Goal: Transaction & Acquisition: Download file/media

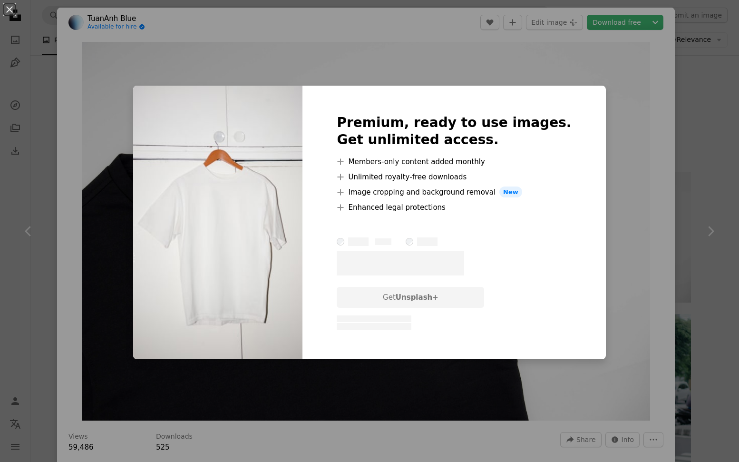
scroll to position [1043, 0]
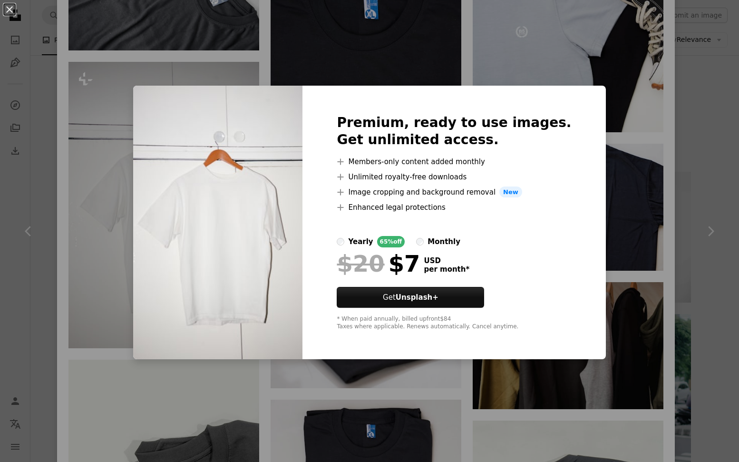
click at [143, 283] on div "An X shape Premium, ready to use images. Get unlimited access. A plus sign Memb…" at bounding box center [369, 231] width 739 height 462
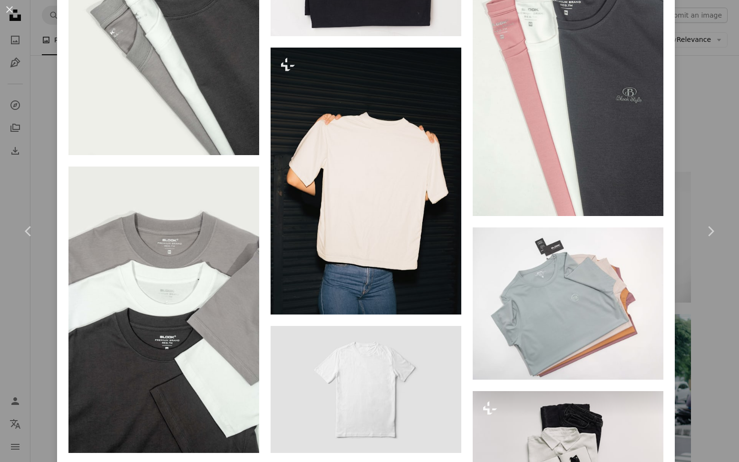
scroll to position [1535, 0]
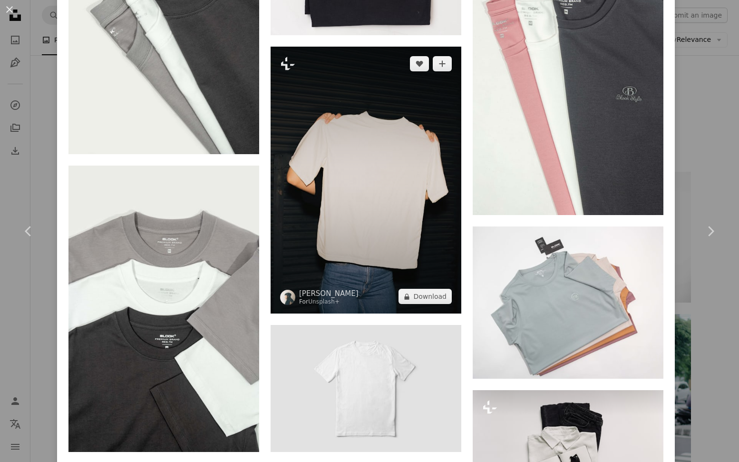
click at [421, 185] on img at bounding box center [366, 180] width 191 height 267
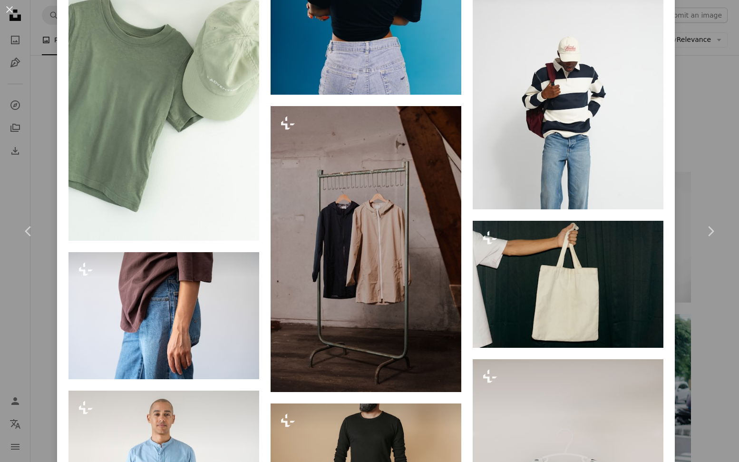
scroll to position [2399, 0]
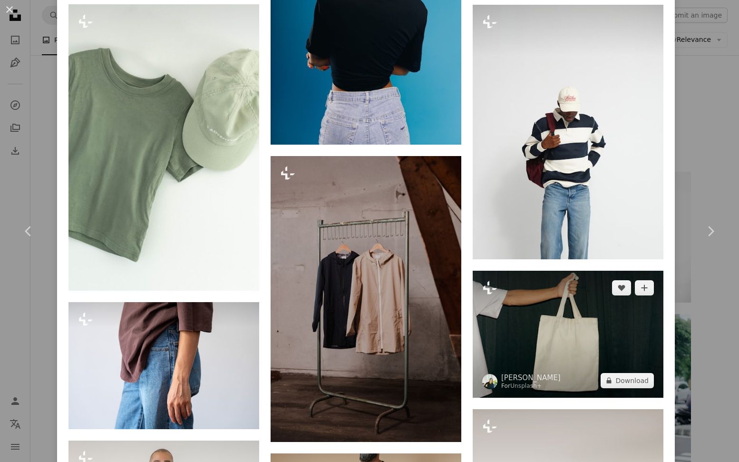
click at [554, 336] on img at bounding box center [568, 334] width 191 height 127
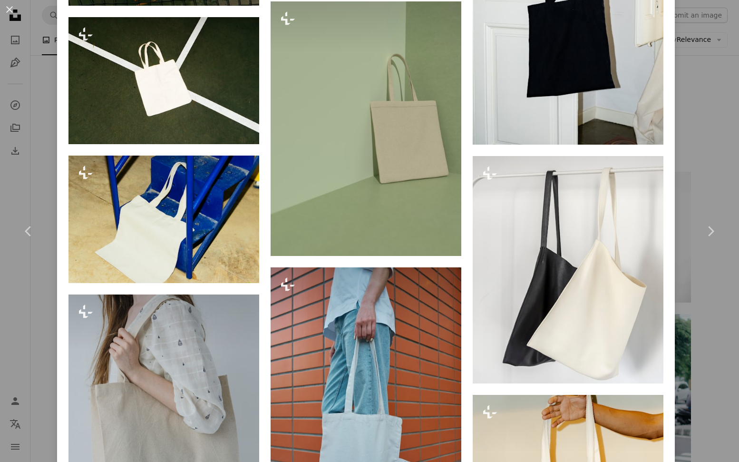
scroll to position [1573, 0]
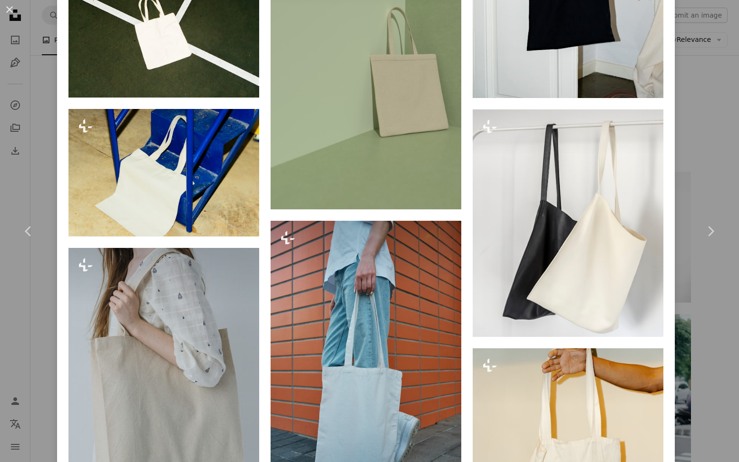
click at [701, 179] on div "An X shape Chevron left Chevron right [PERSON_NAME] For Unsplash+ A heart A plu…" at bounding box center [369, 231] width 739 height 462
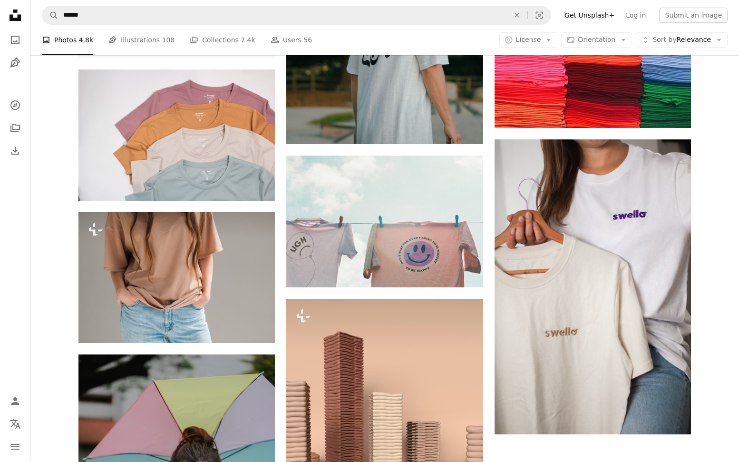
scroll to position [10783, 0]
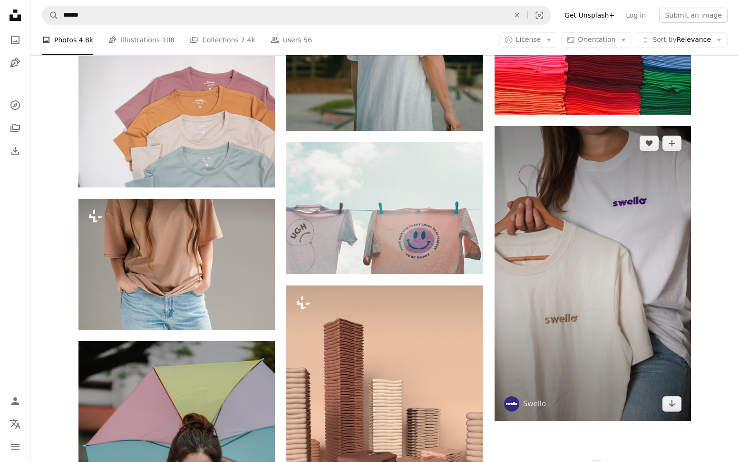
click at [623, 225] on img at bounding box center [593, 273] width 196 height 295
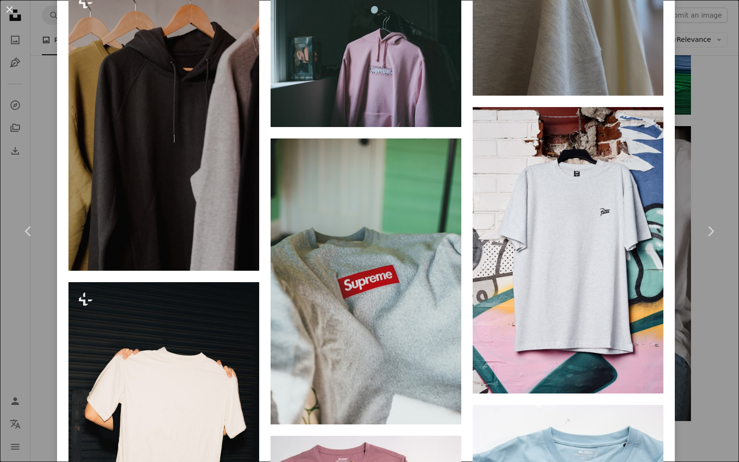
scroll to position [1650, 0]
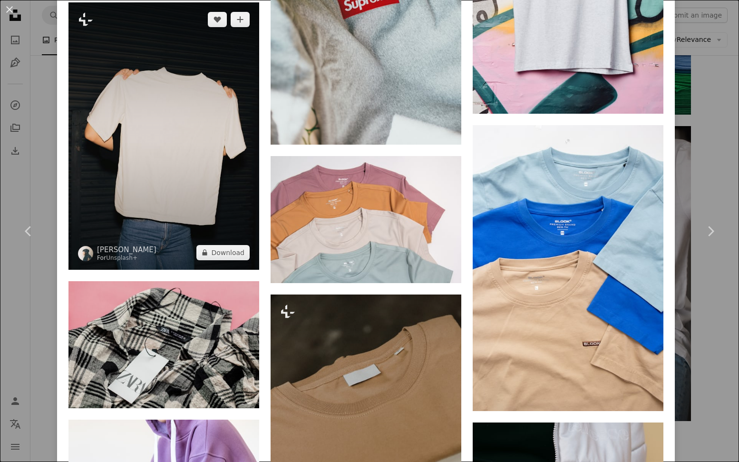
click at [193, 145] on img at bounding box center [163, 135] width 191 height 267
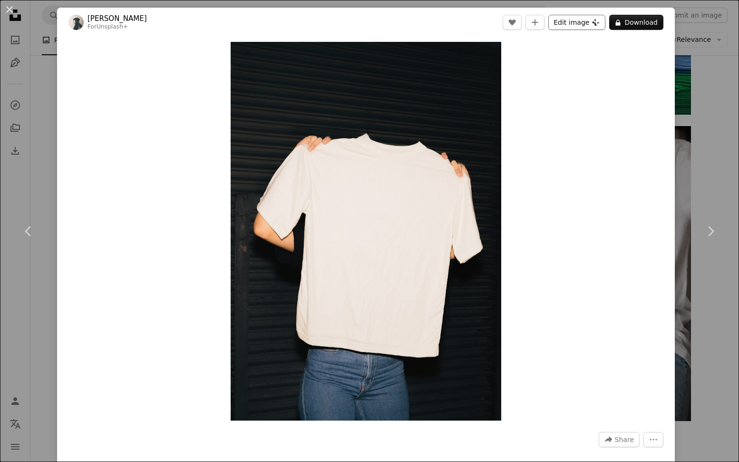
click at [600, 21] on icon at bounding box center [596, 22] width 7 height 7
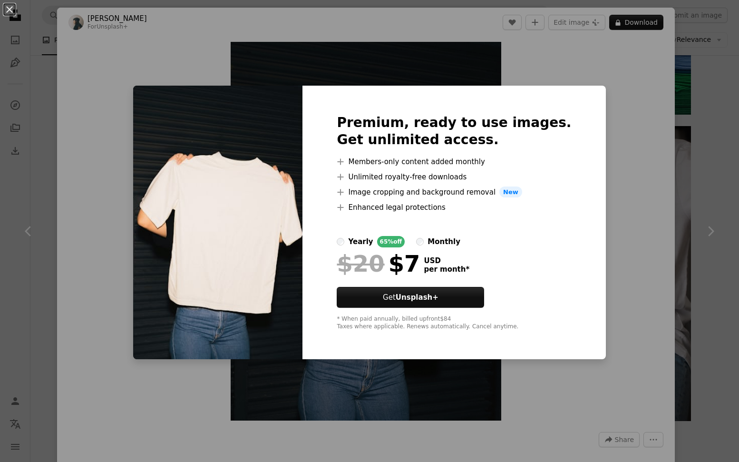
click at [456, 238] on div "monthly" at bounding box center [443, 241] width 33 height 11
click at [373, 246] on div "yearly" at bounding box center [360, 241] width 25 height 11
click at [296, 213] on img at bounding box center [217, 223] width 169 height 274
click at [594, 214] on div "An X shape Premium, ready to use images. Get unlimited access. A plus sign Memb…" at bounding box center [369, 231] width 739 height 462
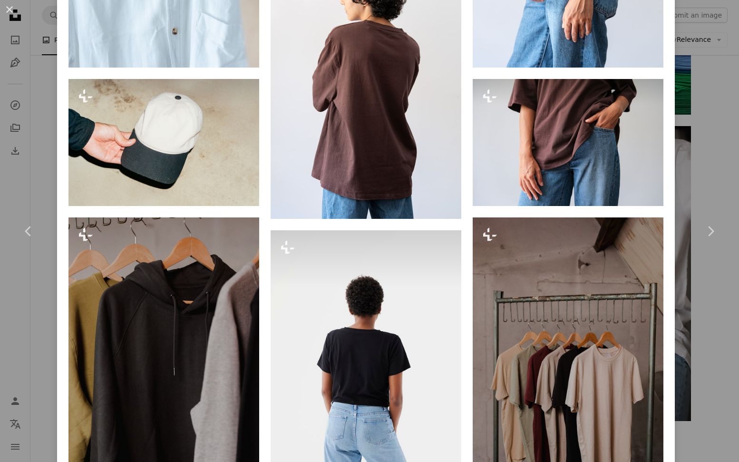
scroll to position [1345, 0]
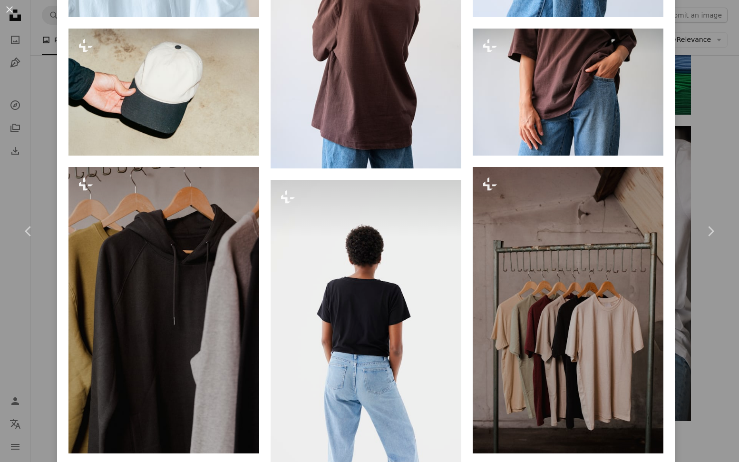
click at [727, 321] on div "An X shape Chevron left Chevron right [PERSON_NAME] For Unsplash+ A heart A plu…" at bounding box center [369, 231] width 739 height 462
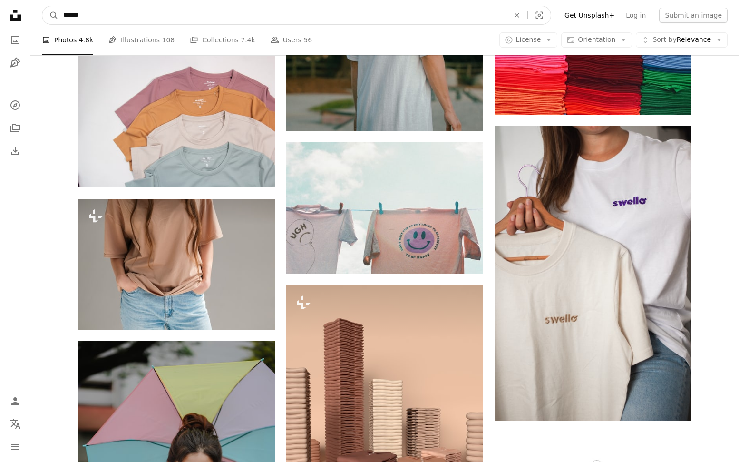
click at [227, 14] on input "******" at bounding box center [282, 15] width 448 height 18
type input "**********"
click at [42, 6] on button "A magnifying glass" at bounding box center [50, 15] width 16 height 18
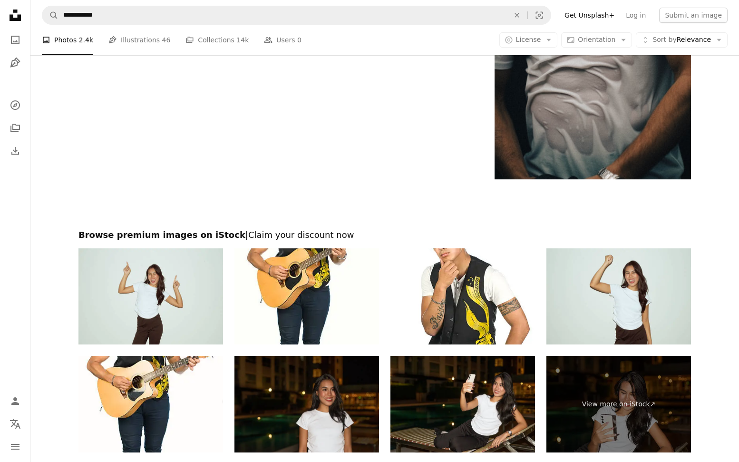
scroll to position [1976, 0]
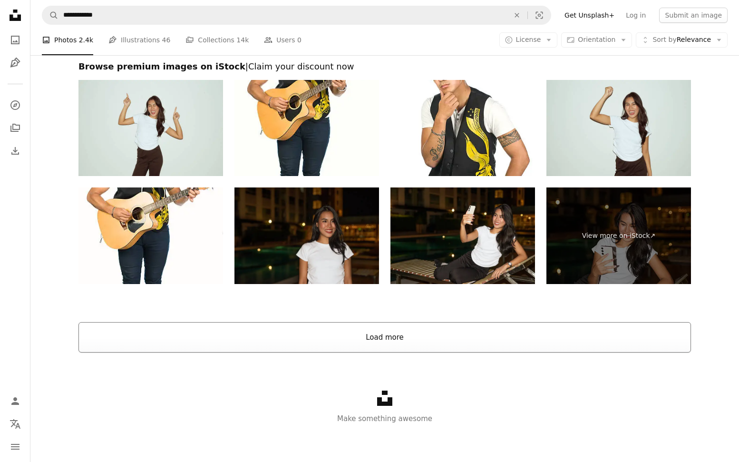
click at [321, 343] on button "Load more" at bounding box center [384, 337] width 612 height 30
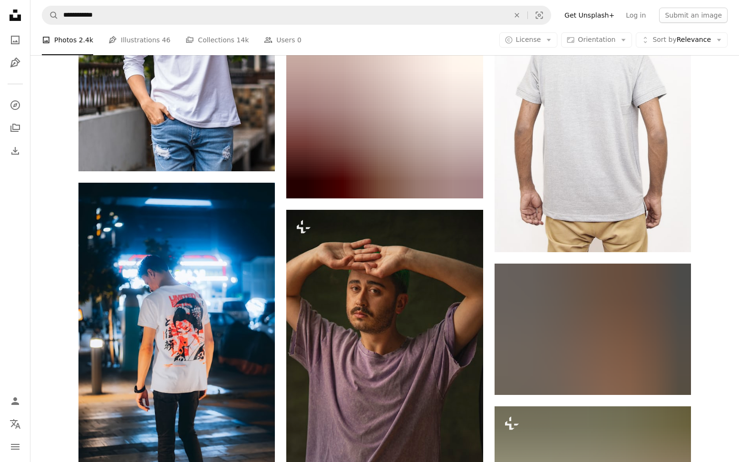
scroll to position [8632, 0]
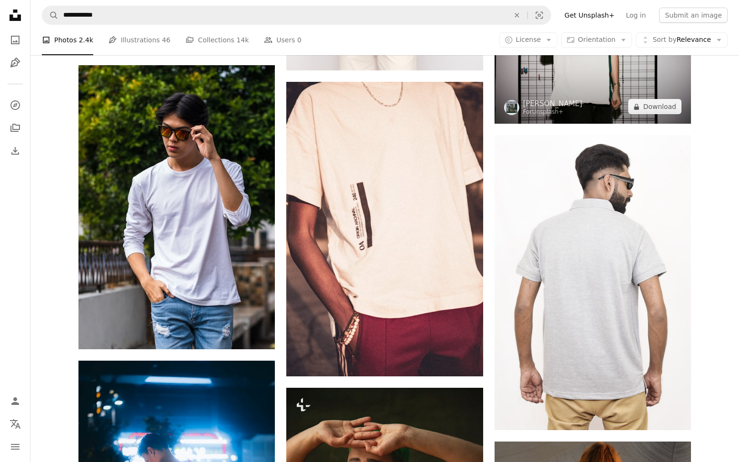
click at [604, 74] on img at bounding box center [593, 58] width 196 height 131
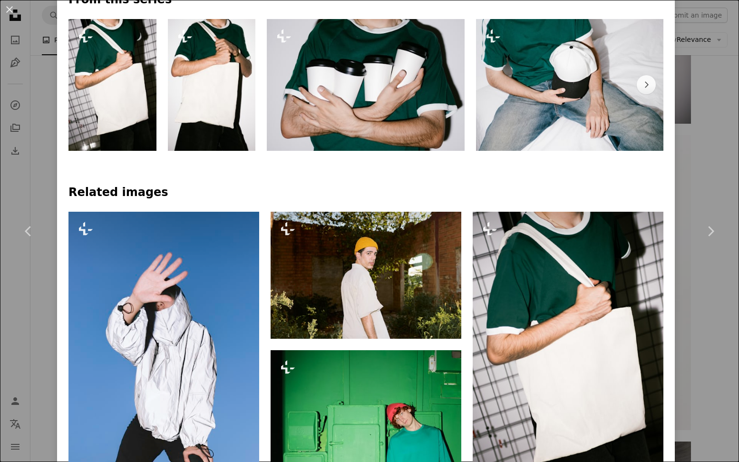
scroll to position [443, 0]
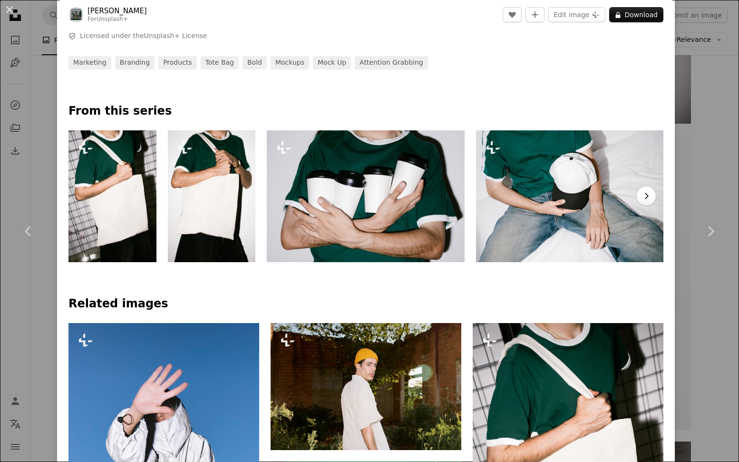
click at [651, 197] on icon "Chevron right" at bounding box center [646, 196] width 10 height 10
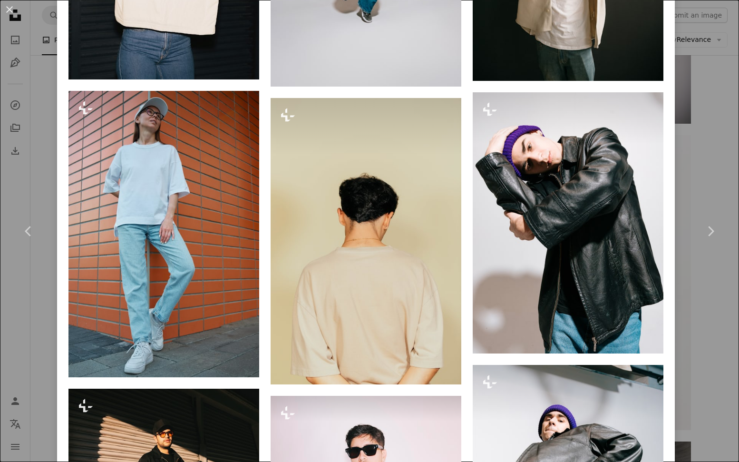
scroll to position [2100, 0]
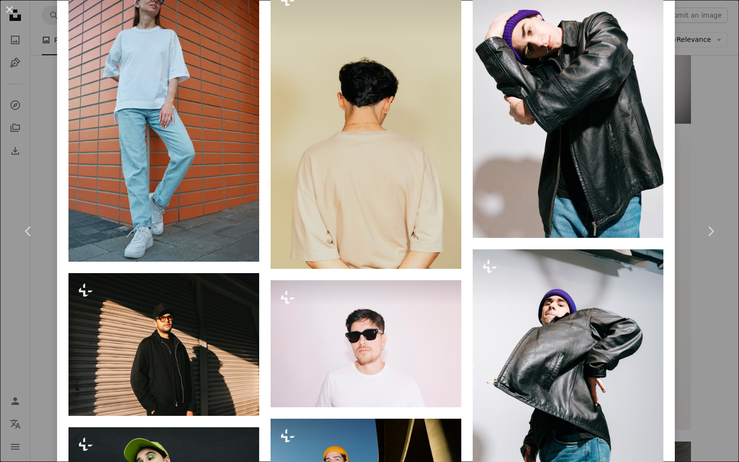
click at [43, 183] on div "An X shape Chevron left Chevron right [PERSON_NAME] For Unsplash+ A heart A plu…" at bounding box center [369, 231] width 739 height 462
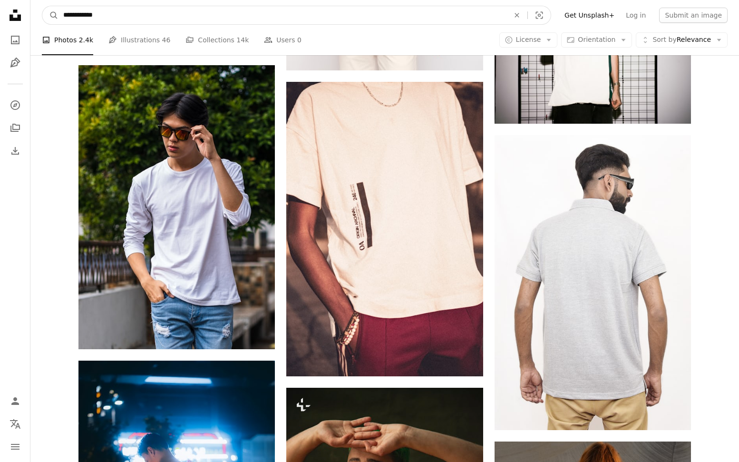
click at [90, 11] on input "**********" at bounding box center [282, 15] width 448 height 18
type input "**********"
click button "A magnifying glass" at bounding box center [50, 15] width 16 height 18
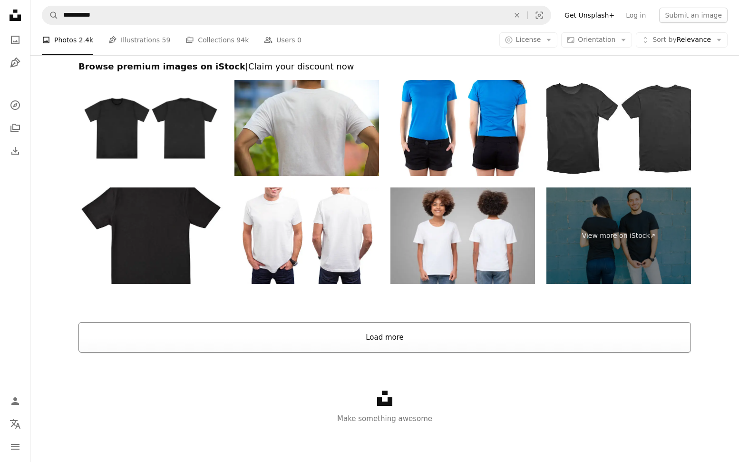
click at [352, 326] on button "Load more" at bounding box center [384, 337] width 612 height 30
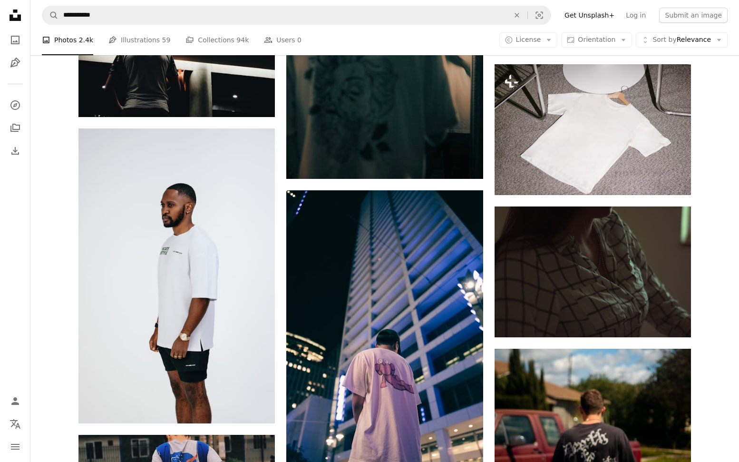
scroll to position [13414, 0]
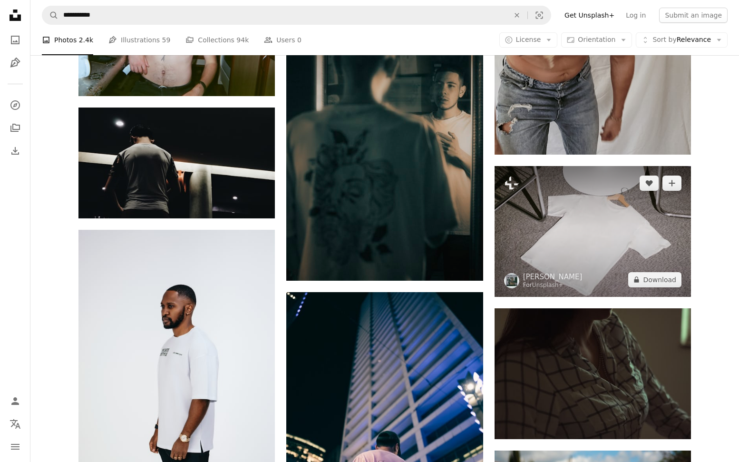
click at [602, 204] on img at bounding box center [593, 231] width 196 height 131
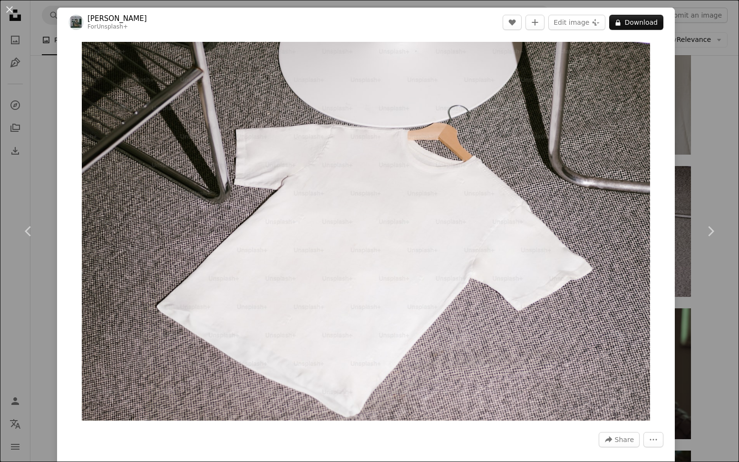
click at [126, 17] on link "[PERSON_NAME]" at bounding box center [116, 19] width 59 height 10
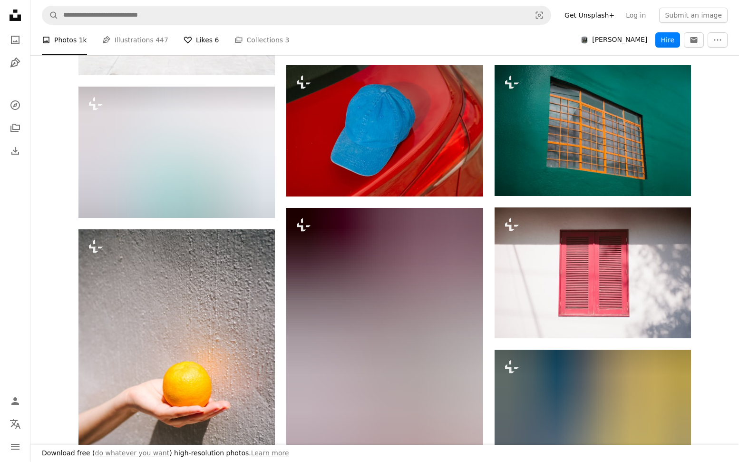
scroll to position [499, 0]
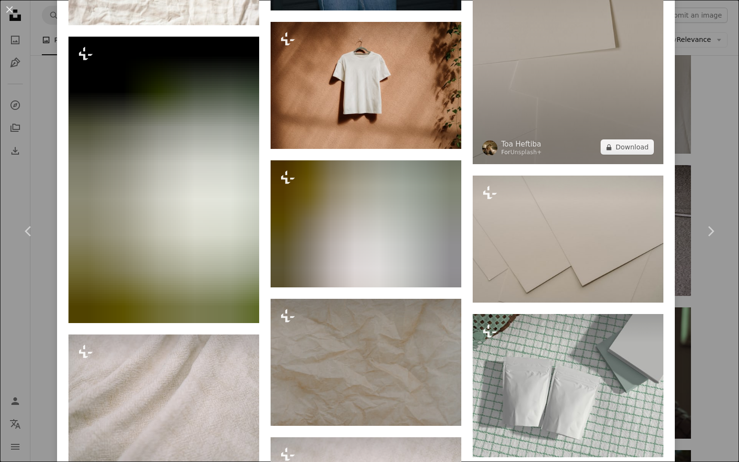
scroll to position [2252, 0]
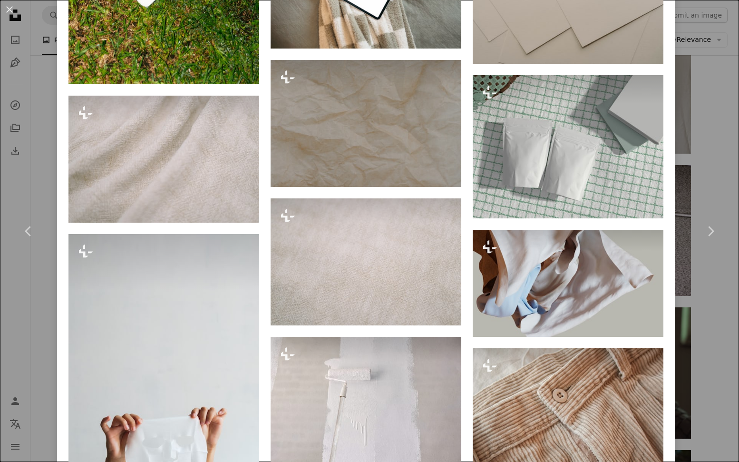
click at [729, 360] on div "An X shape Chevron left Chevron right [PERSON_NAME] For Unsplash+ A heart A plu…" at bounding box center [369, 231] width 739 height 462
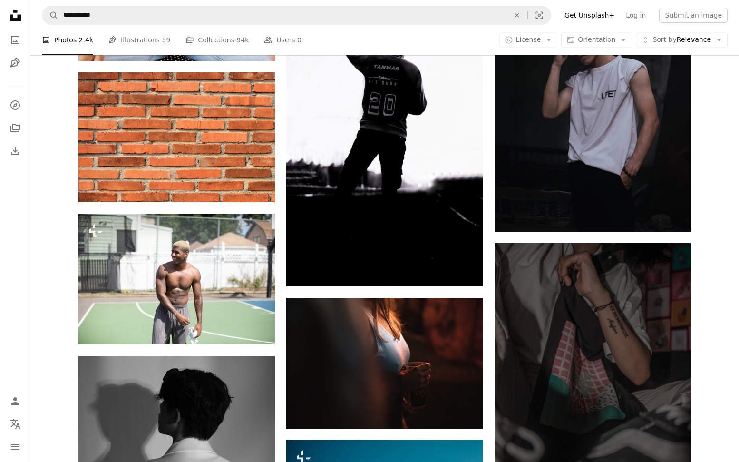
scroll to position [14498, 0]
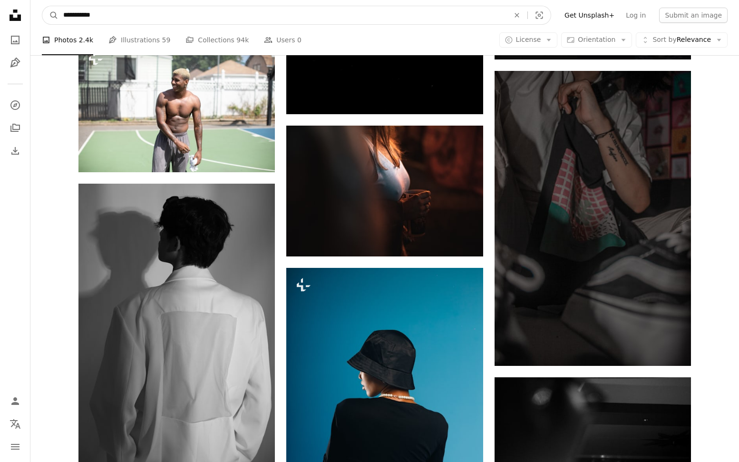
click at [84, 18] on input "**********" at bounding box center [282, 15] width 448 height 18
type input "******"
click at [42, 6] on button "A magnifying glass" at bounding box center [50, 15] width 16 height 18
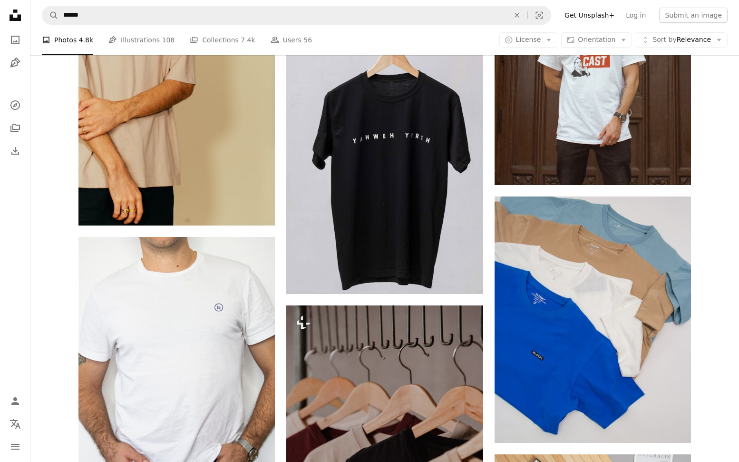
scroll to position [2007, 0]
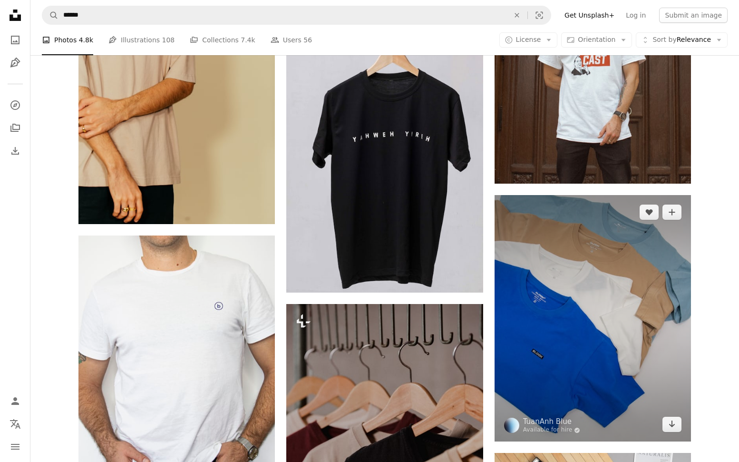
click at [585, 309] on img at bounding box center [593, 318] width 196 height 246
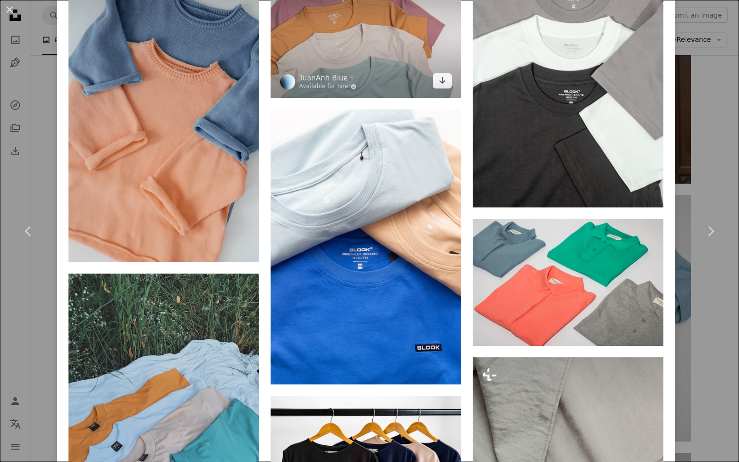
scroll to position [1496, 0]
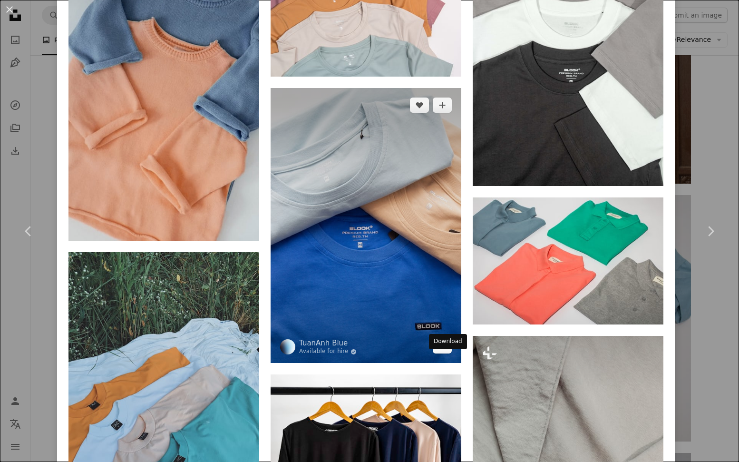
click at [442, 353] on link "Arrow pointing down" at bounding box center [442, 345] width 19 height 15
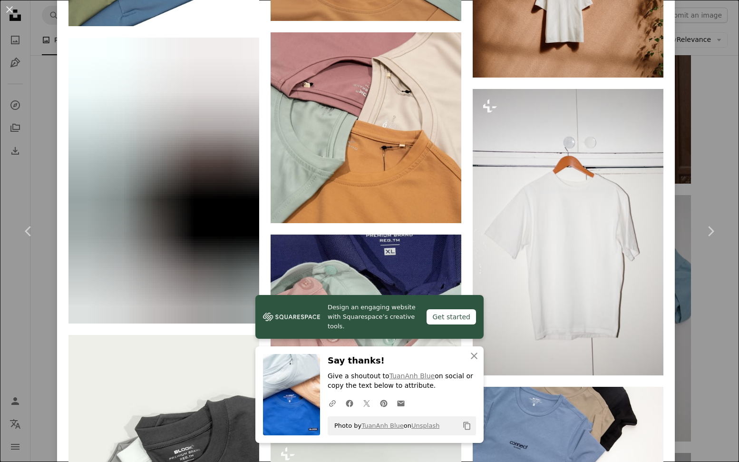
scroll to position [2188, 0]
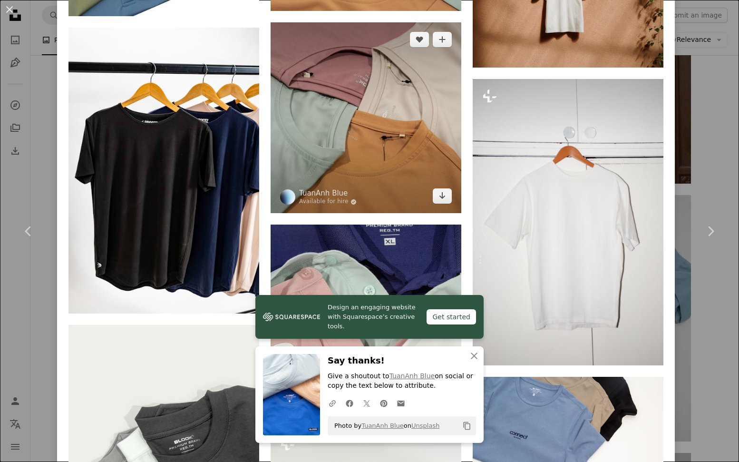
click at [421, 145] on img at bounding box center [366, 117] width 191 height 191
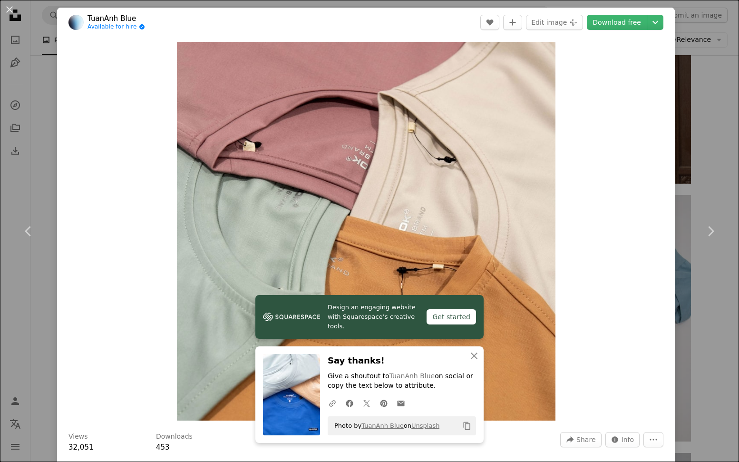
click at [126, 19] on link "TuanAnh Blue" at bounding box center [116, 19] width 58 height 10
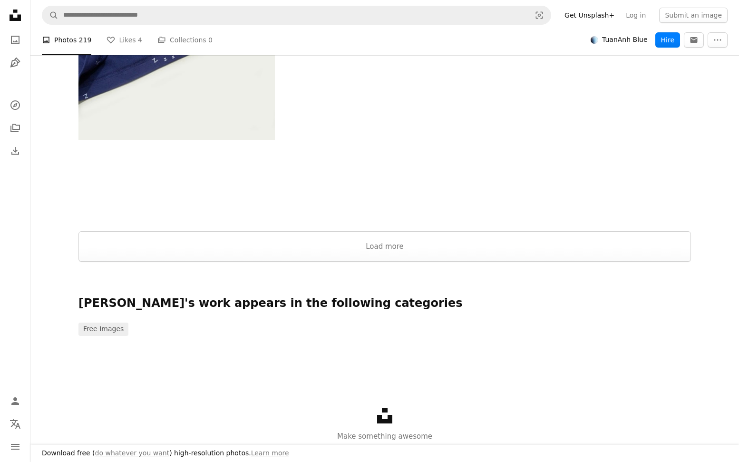
scroll to position [2261, 0]
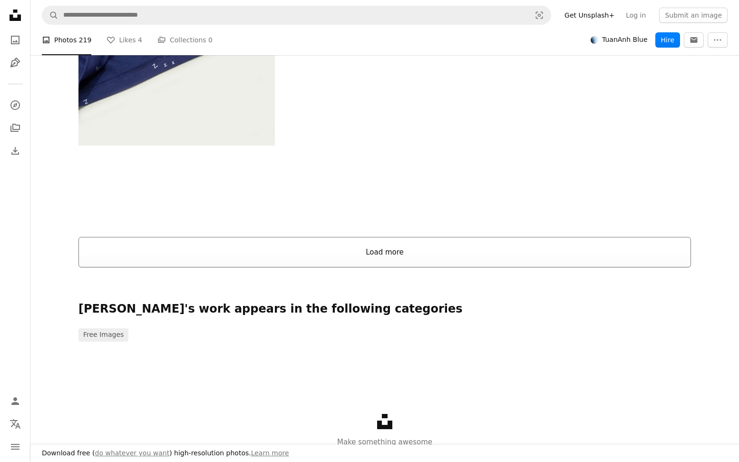
click at [134, 254] on button "Load more" at bounding box center [384, 252] width 612 height 30
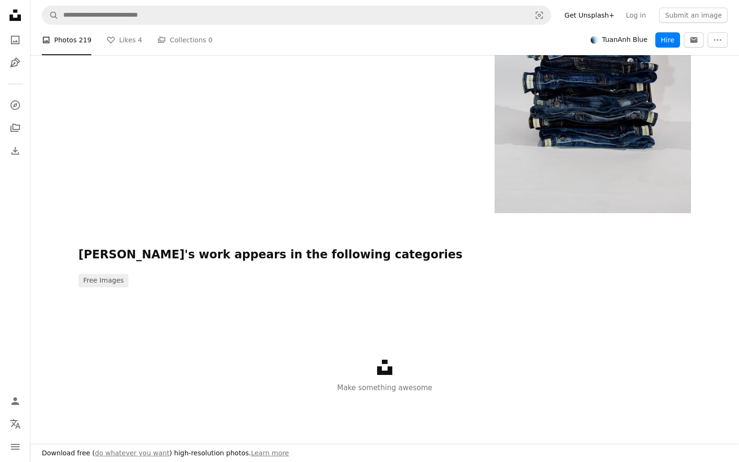
scroll to position [18492, 0]
